Goal: Check status: Check status

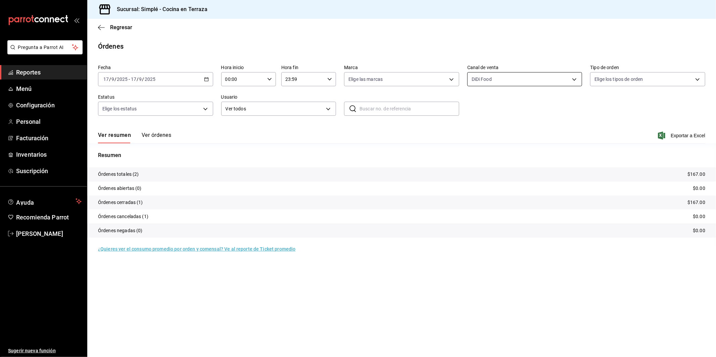
click at [513, 77] on body "Pregunta a Parrot AI Reportes Menú Configuración Personal Facturación Inventari…" at bounding box center [358, 178] width 716 height 357
click at [512, 143] on span "Uber Eats" at bounding box center [533, 142] width 94 height 7
type input "DIDI_FOOD,UBER_EATS"
checkbox input "true"
click at [502, 177] on li "DiDi Food" at bounding box center [525, 172] width 114 height 15
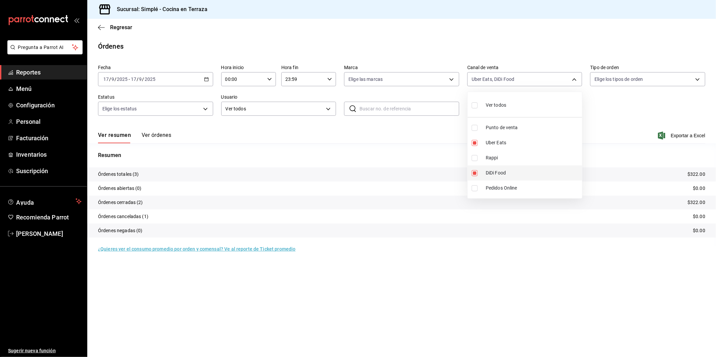
type input "UBER_EATS"
checkbox input "false"
click at [595, 113] on div at bounding box center [358, 178] width 716 height 357
click at [506, 85] on body "Pregunta a Parrot AI Reportes Menú Configuración Personal Facturación Inventari…" at bounding box center [358, 178] width 716 height 357
click at [491, 141] on span "Uber Eats" at bounding box center [533, 142] width 94 height 7
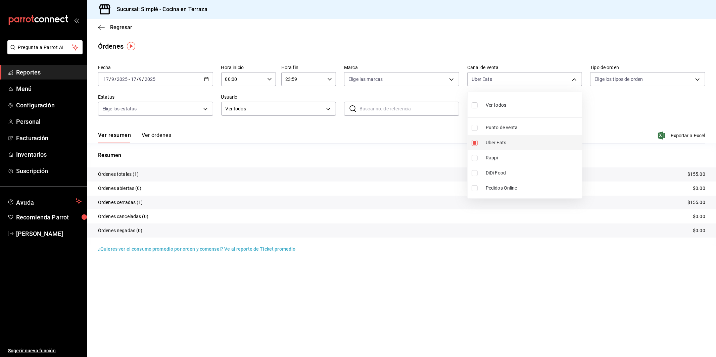
checkbox input "false"
click at [238, 55] on div at bounding box center [358, 178] width 716 height 357
click at [208, 77] on icon "button" at bounding box center [206, 79] width 5 height 5
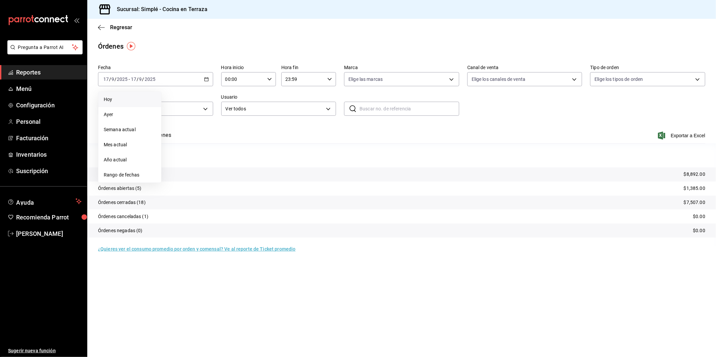
click at [137, 102] on span "Hoy" at bounding box center [130, 99] width 52 height 7
